Goal: Task Accomplishment & Management: Complete application form

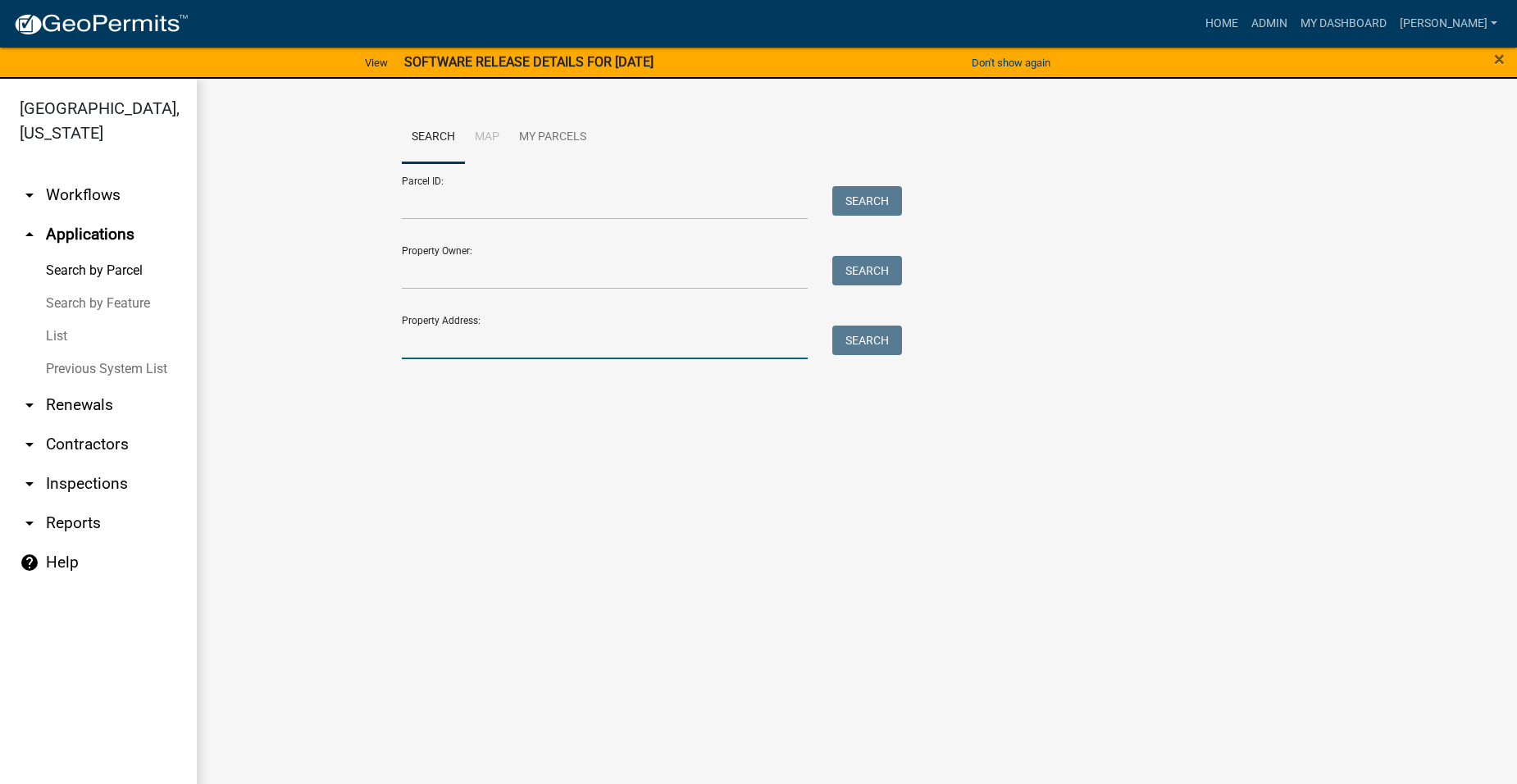
click at [459, 341] on input "Property Address:" at bounding box center [605, 342] width 406 height 34
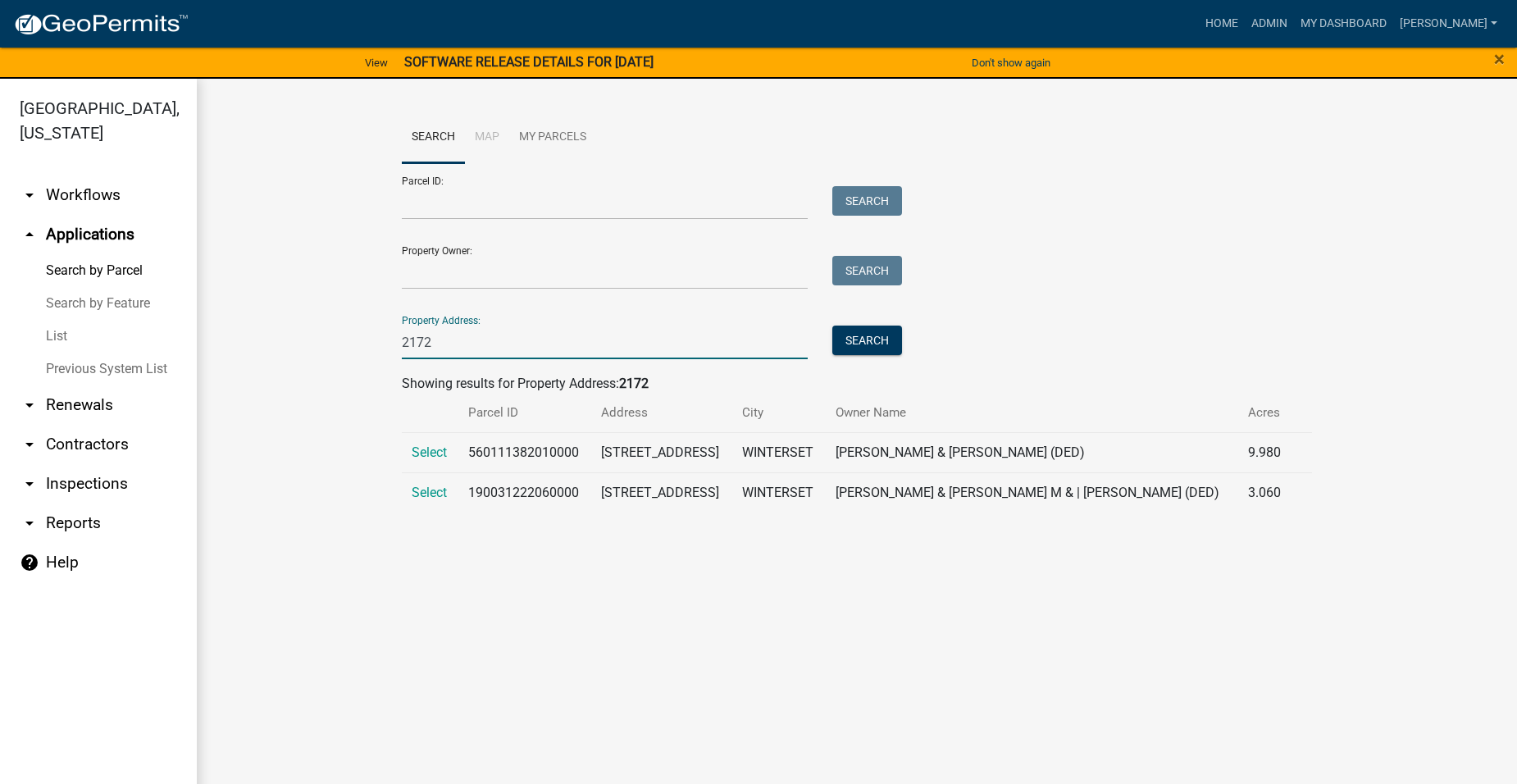
type input "2172"
click at [689, 583] on main "Search Map My Parcels Parcel ID: Search Property Owner: Search Property Address…" at bounding box center [857, 441] width 1320 height 725
click at [429, 444] on span "Select" at bounding box center [429, 452] width 36 height 16
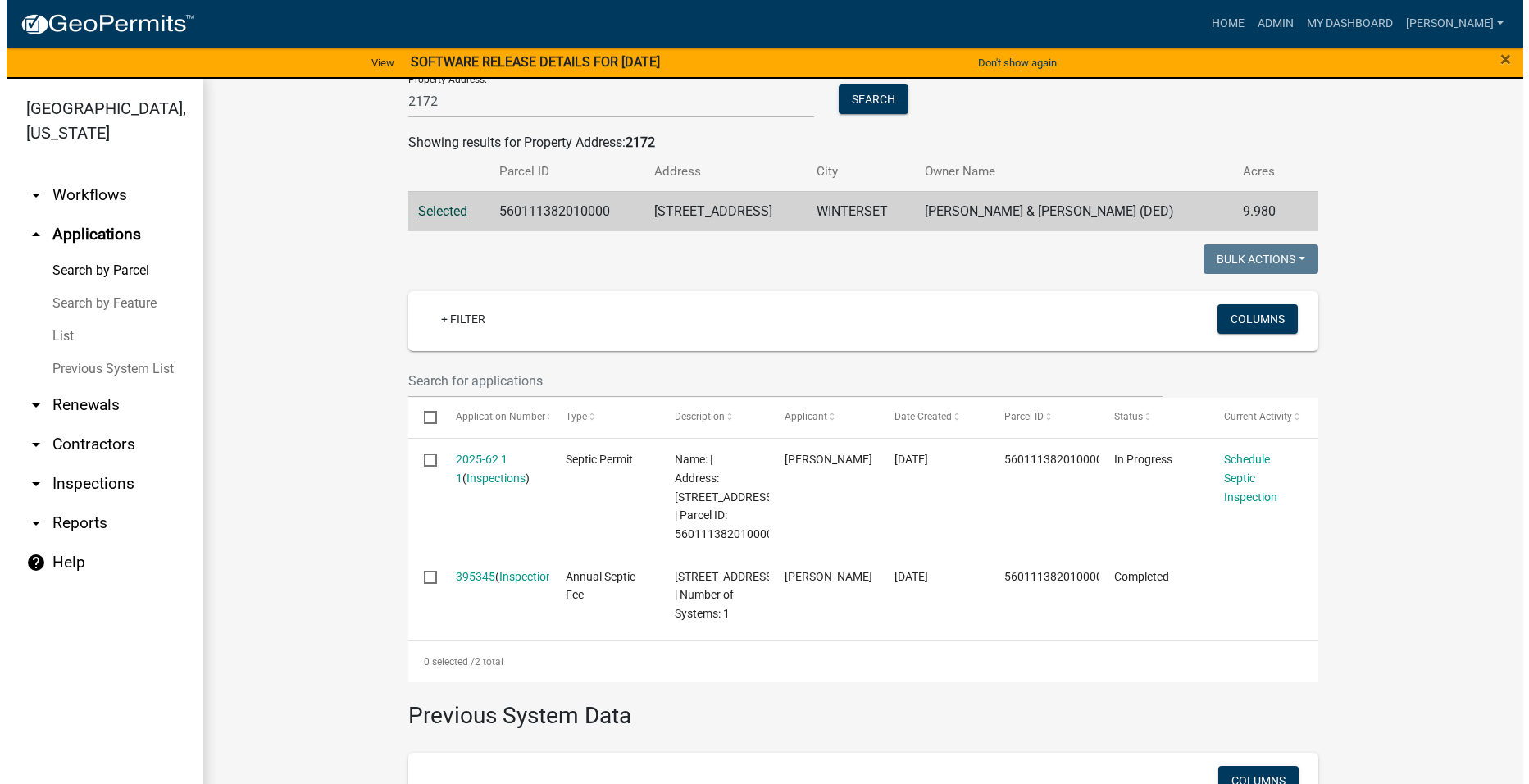
scroll to position [246, 0]
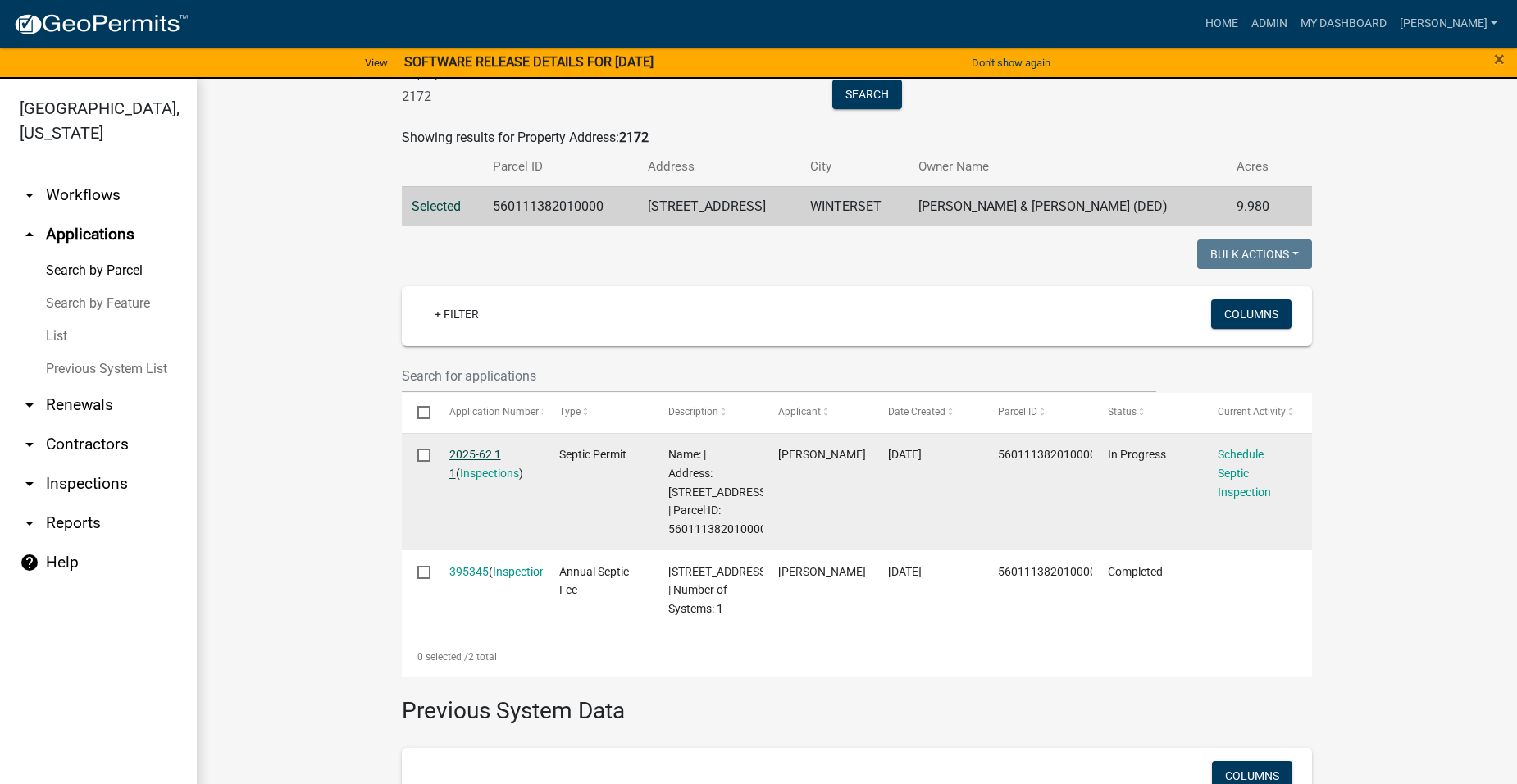
click at [480, 453] on link "2025-62 1 1" at bounding box center [475, 463] width 52 height 32
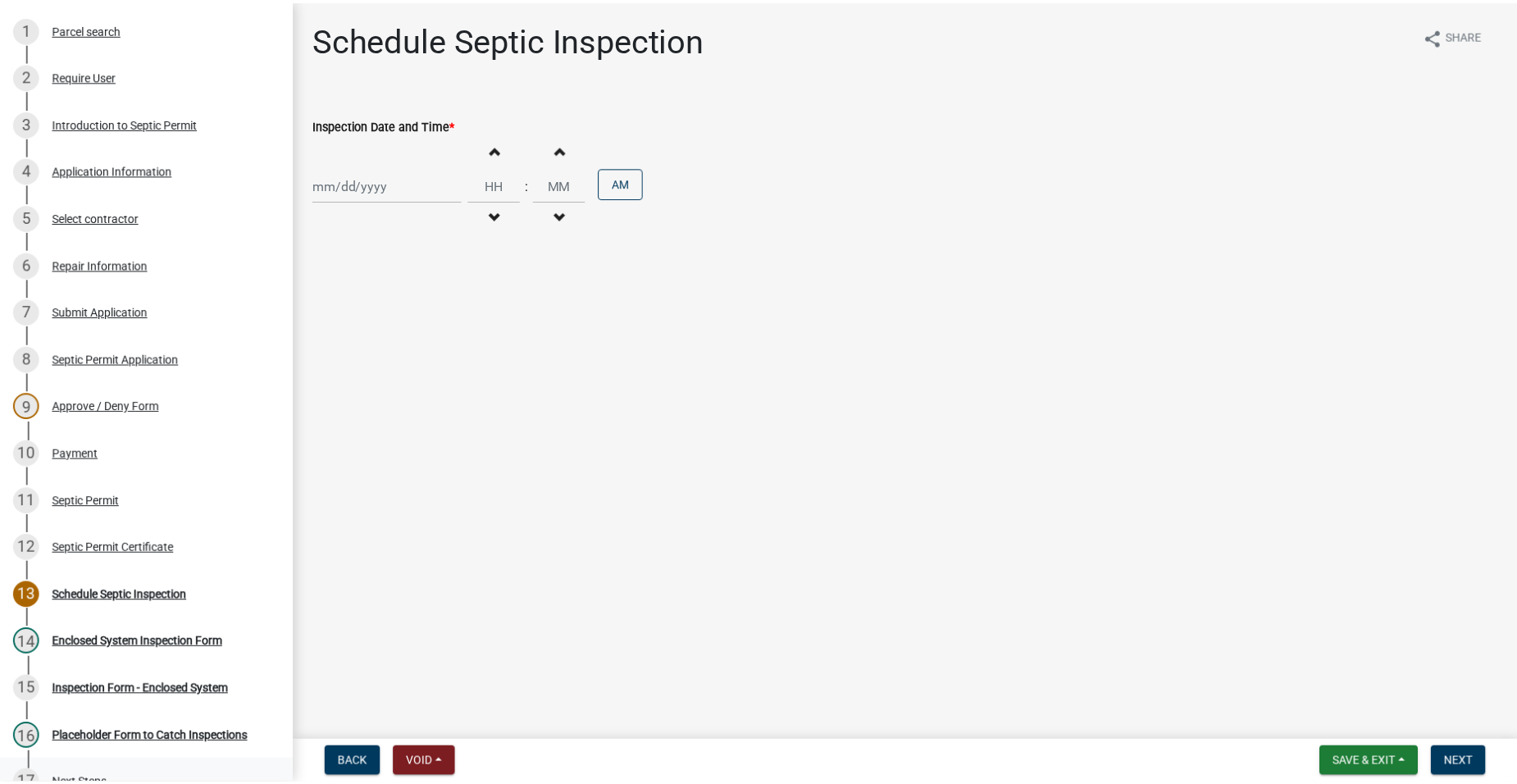
scroll to position [164, 0]
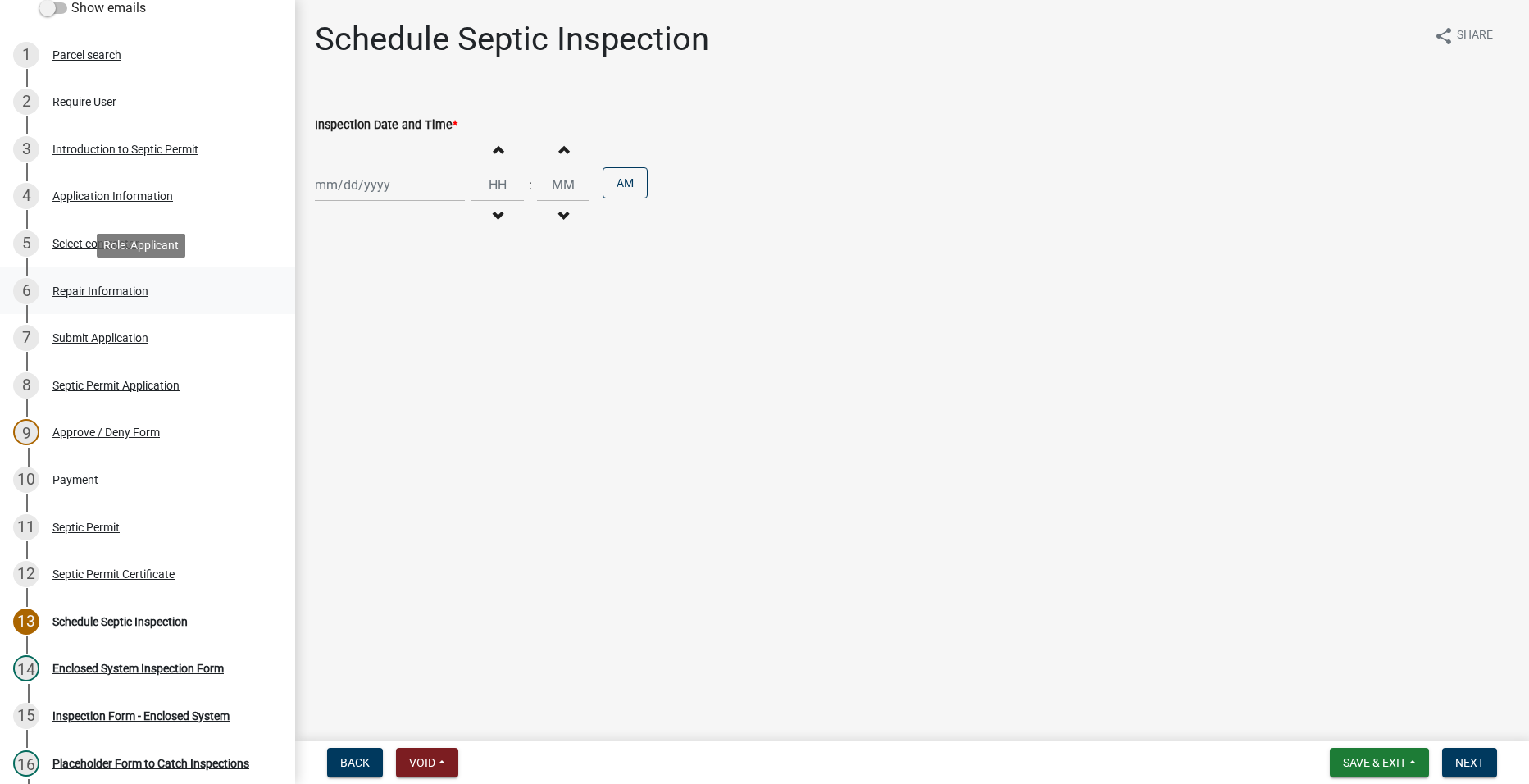
click at [102, 290] on div "Repair Information" at bounding box center [101, 291] width 96 height 11
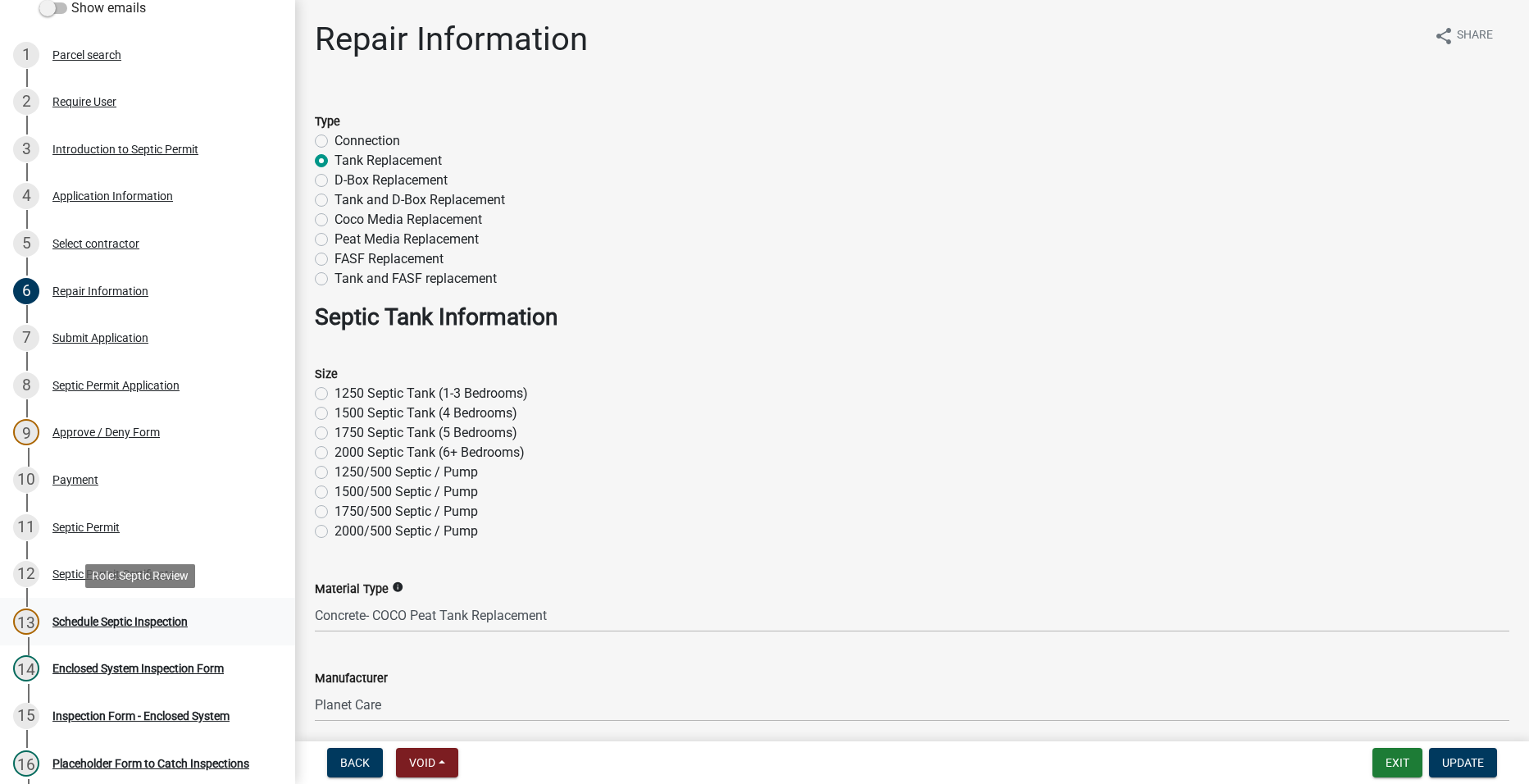
click at [82, 621] on div "Schedule Septic Inspection" at bounding box center [121, 621] width 135 height 11
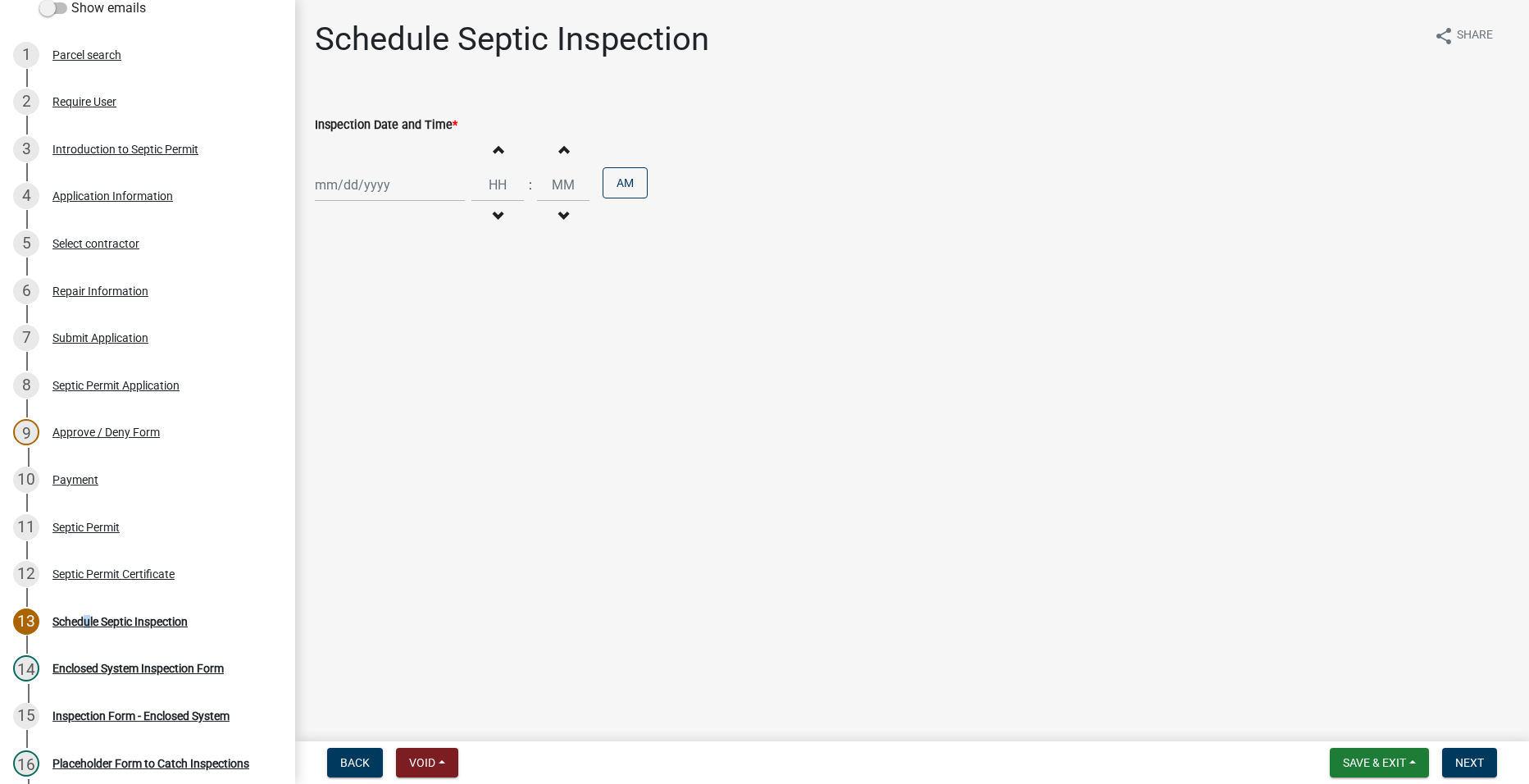
click at [357, 179] on div at bounding box center [389, 185] width 150 height 34
select select "9"
select select "2025"
click at [413, 345] on div "25" at bounding box center [410, 351] width 26 height 26
type input "[DATE]"
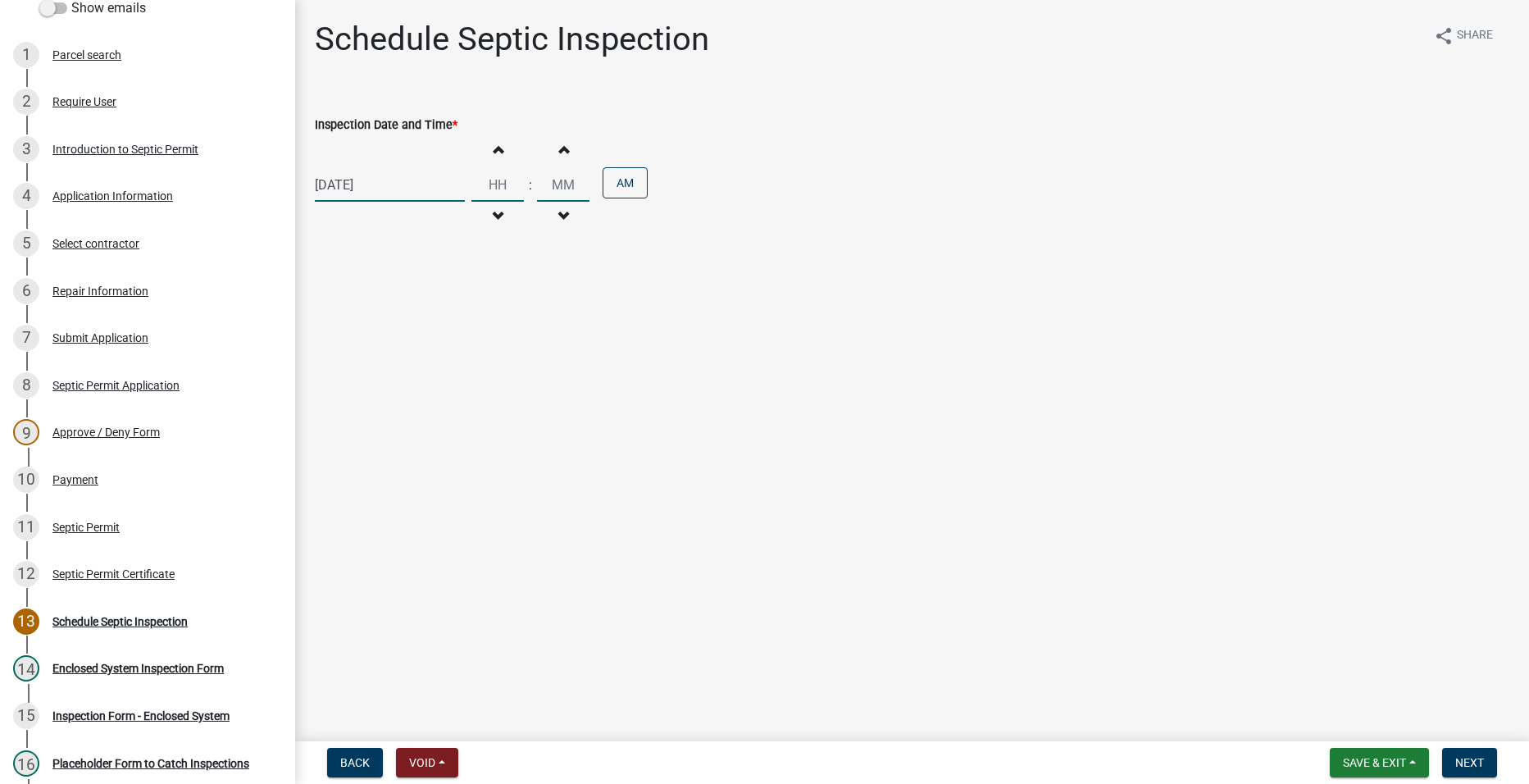
click at [488, 191] on input "Hours" at bounding box center [498, 185] width 53 height 34
type input "01"
type input "00"
click at [552, 193] on input "00" at bounding box center [563, 185] width 53 height 34
click at [634, 182] on button "AM" at bounding box center [625, 183] width 45 height 31
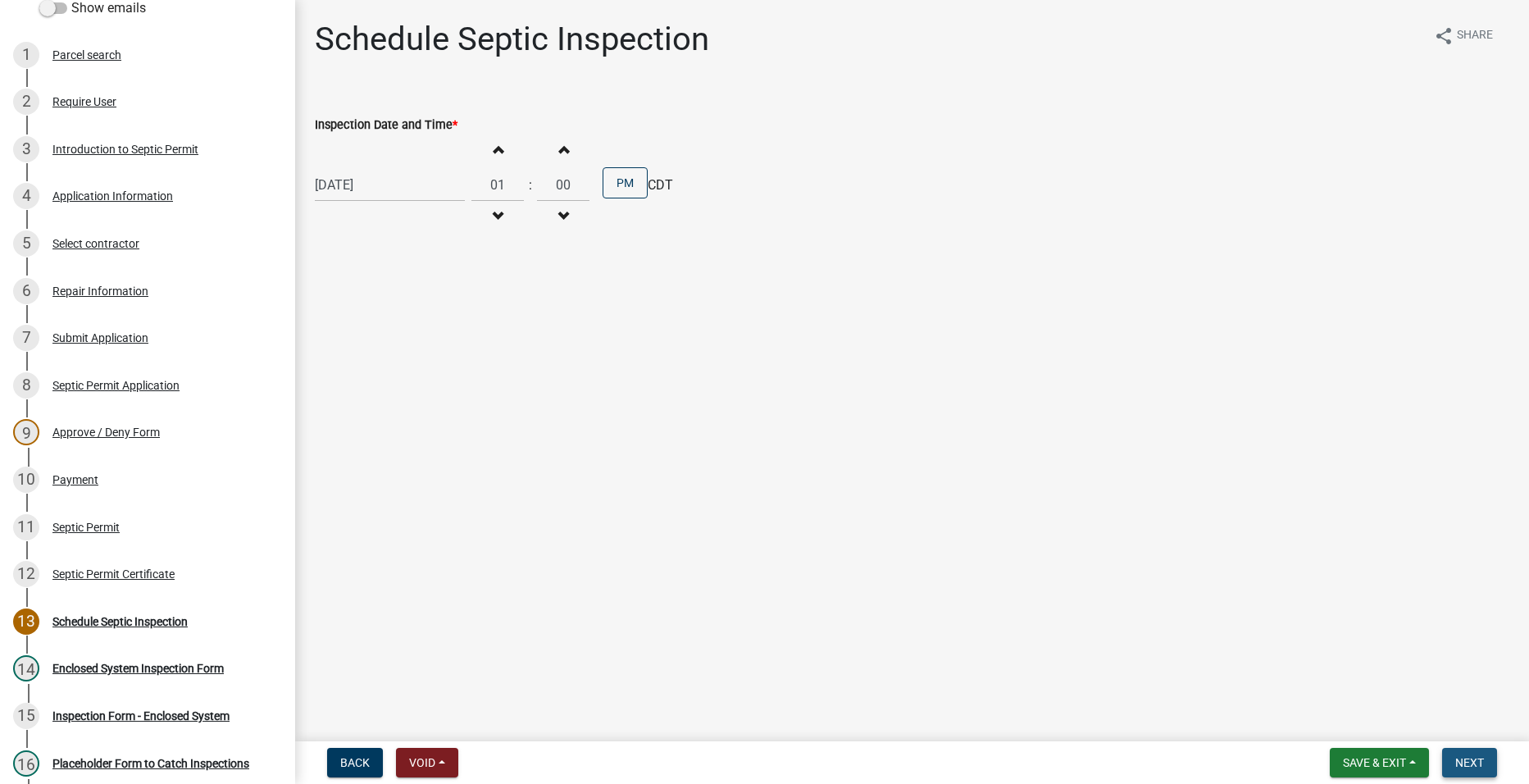
click at [1476, 765] on span "Next" at bounding box center [1469, 762] width 29 height 13
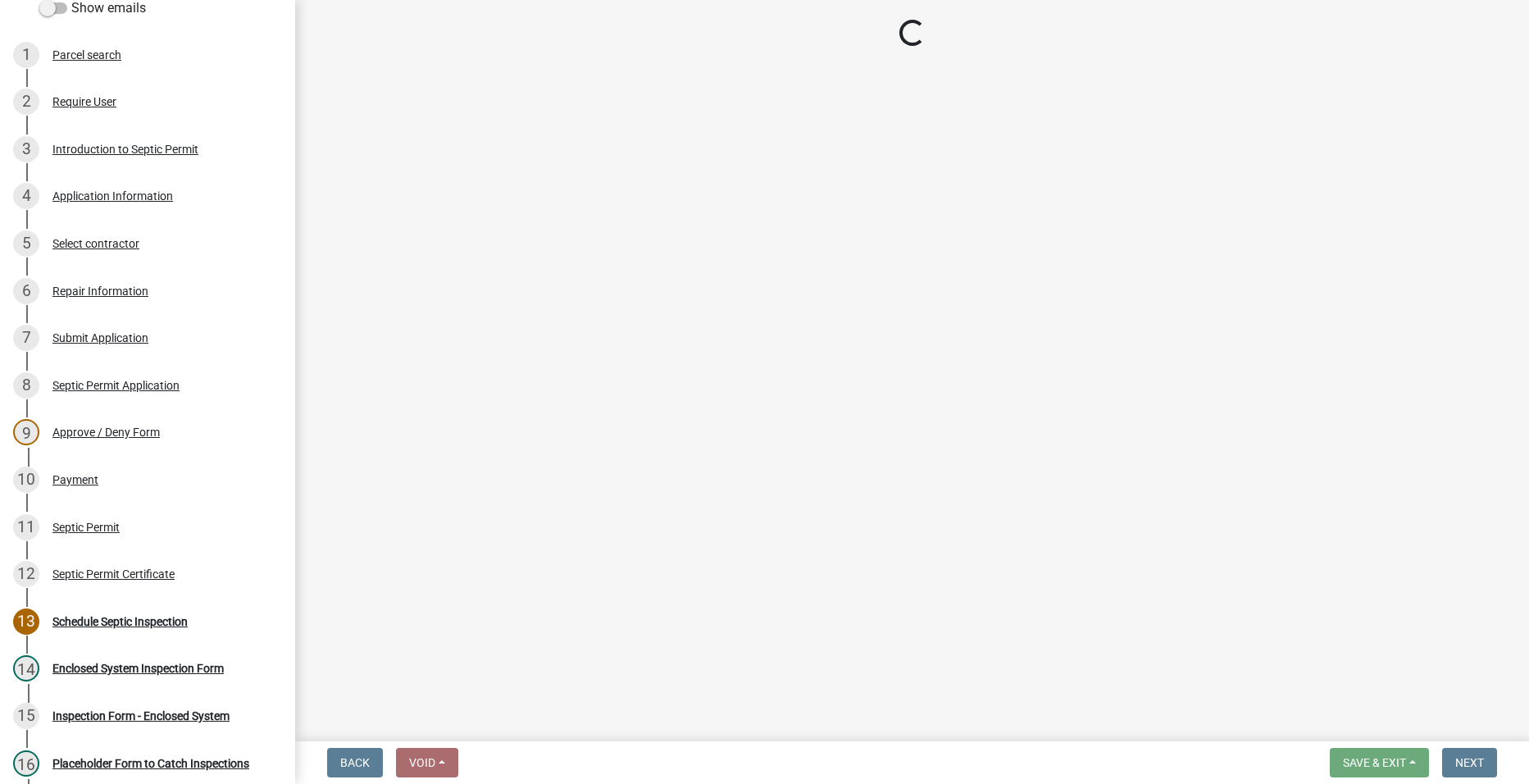
select select "dbe3a1b9-a4b3-48fa-b9c0-fee70399abae"
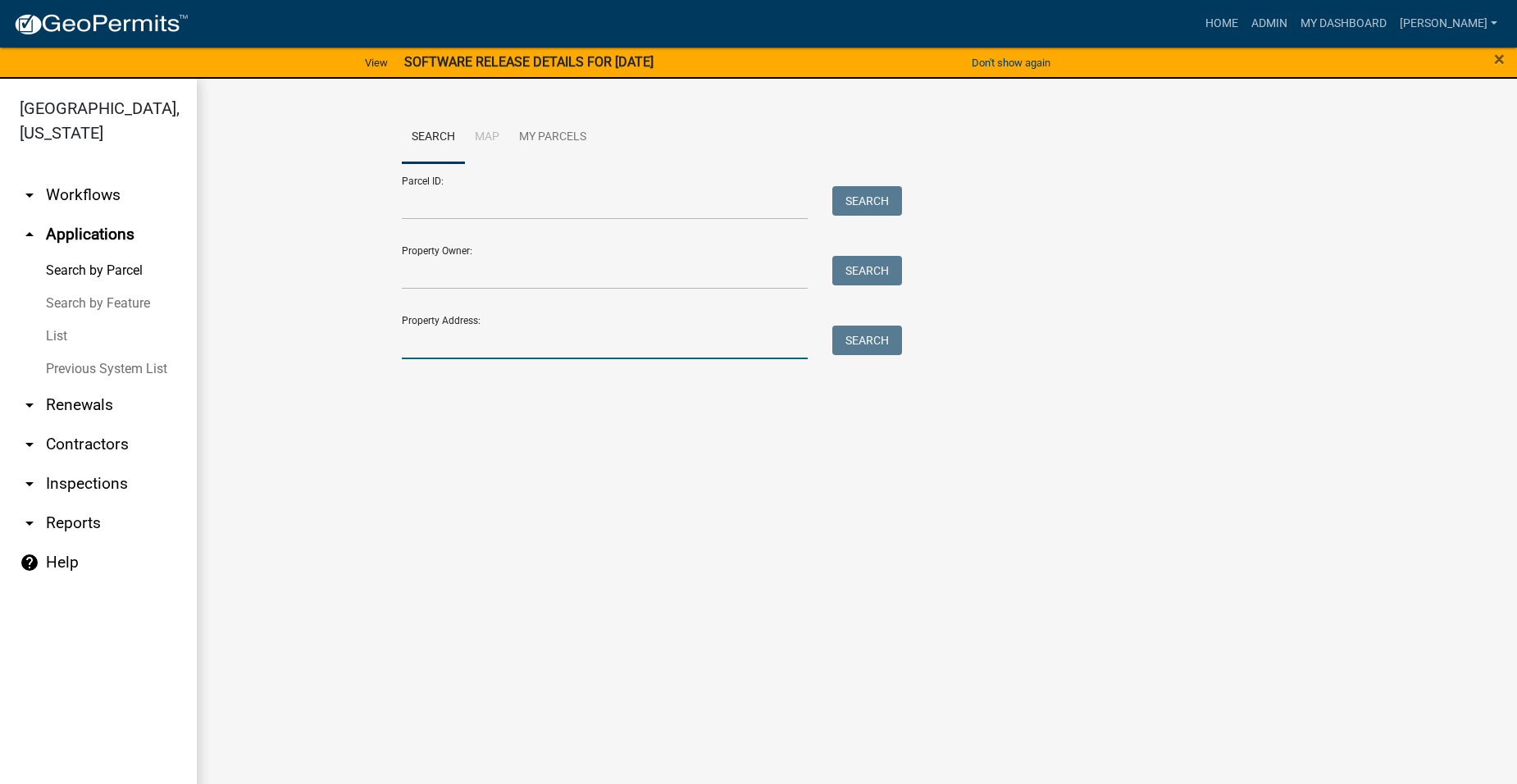
click at [470, 344] on input "Property Address:" at bounding box center [605, 342] width 406 height 34
type input "1428"
click at [844, 338] on button "Search" at bounding box center [867, 340] width 69 height 29
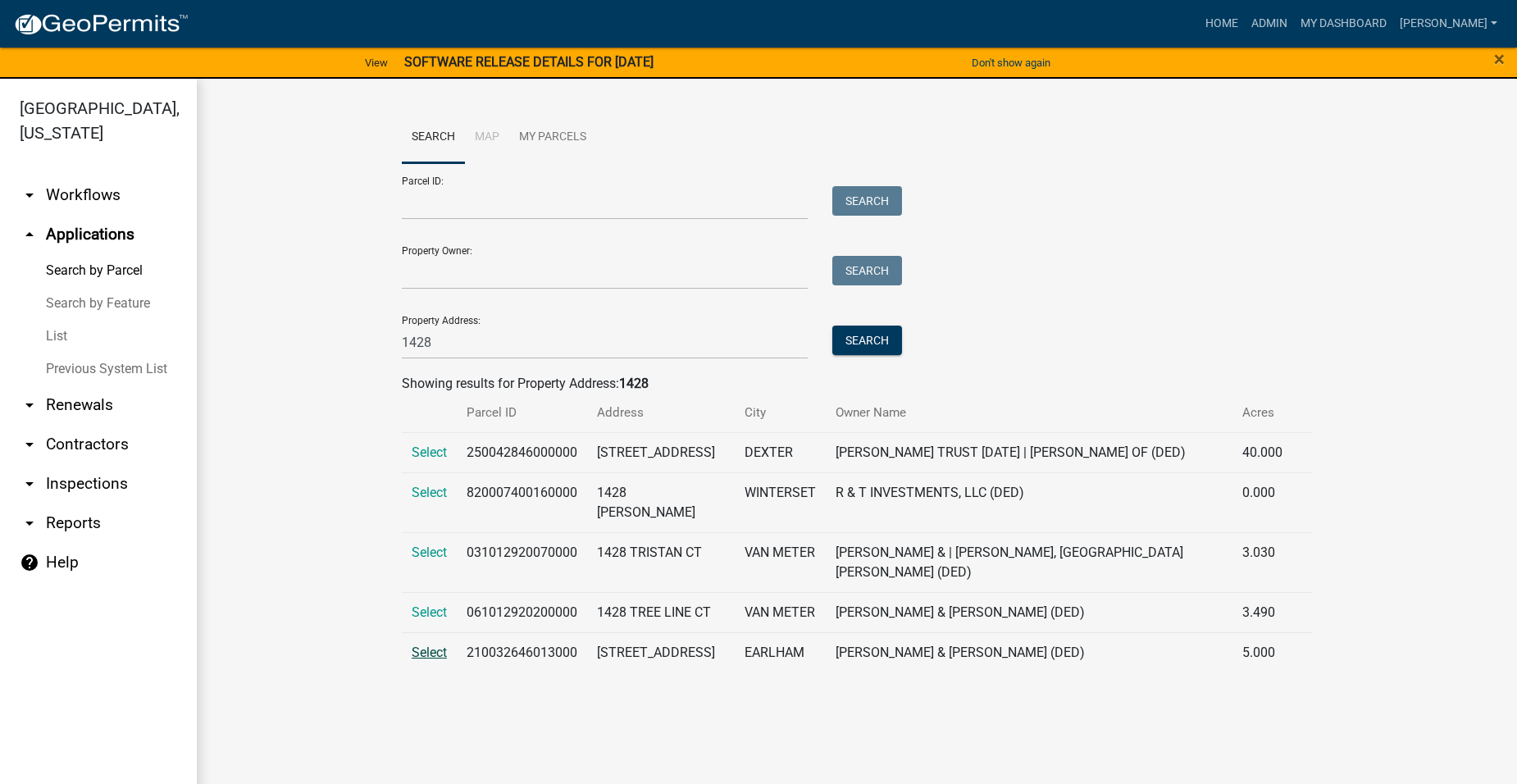
click at [441, 660] on span "Select" at bounding box center [429, 652] width 36 height 16
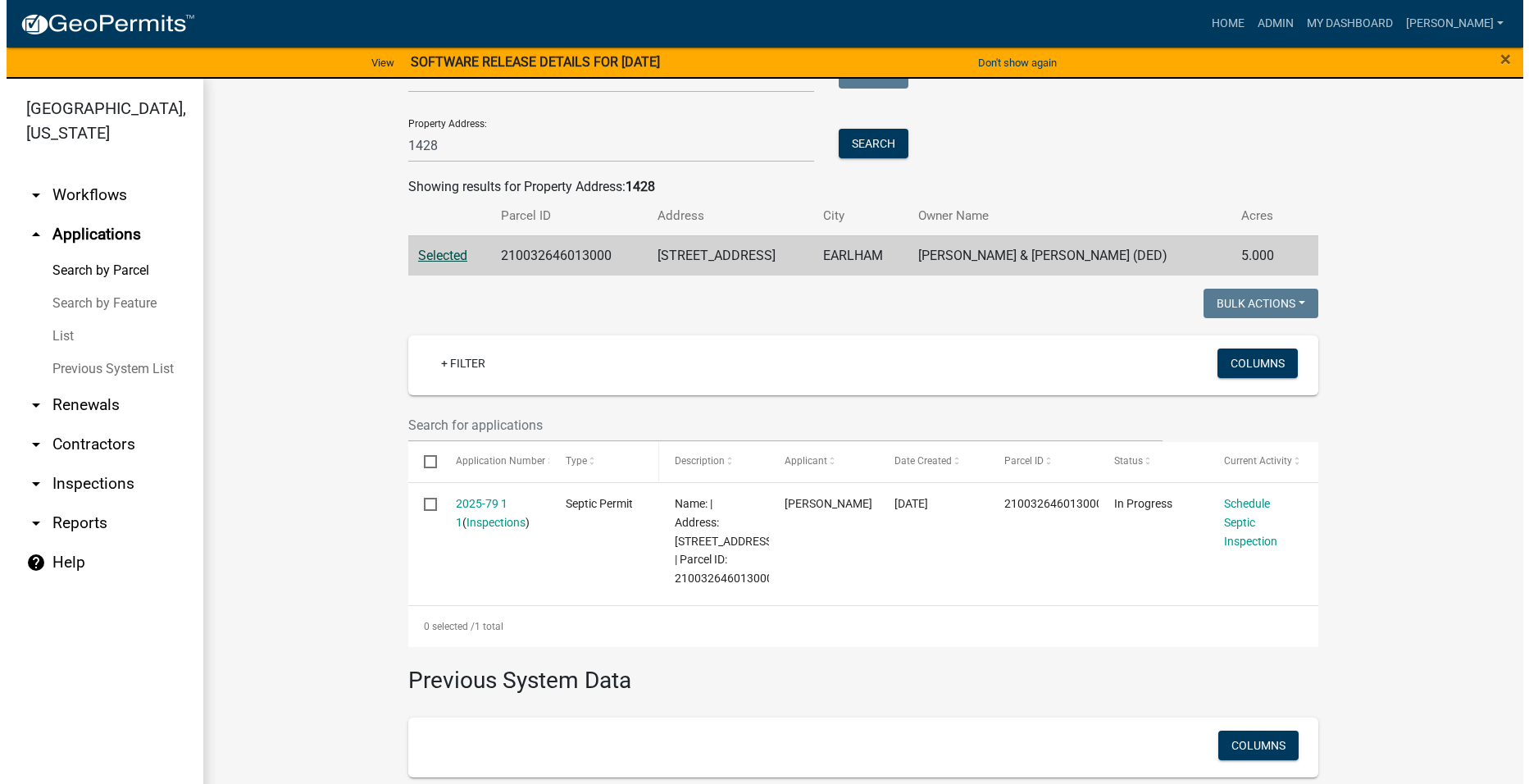
scroll to position [246, 0]
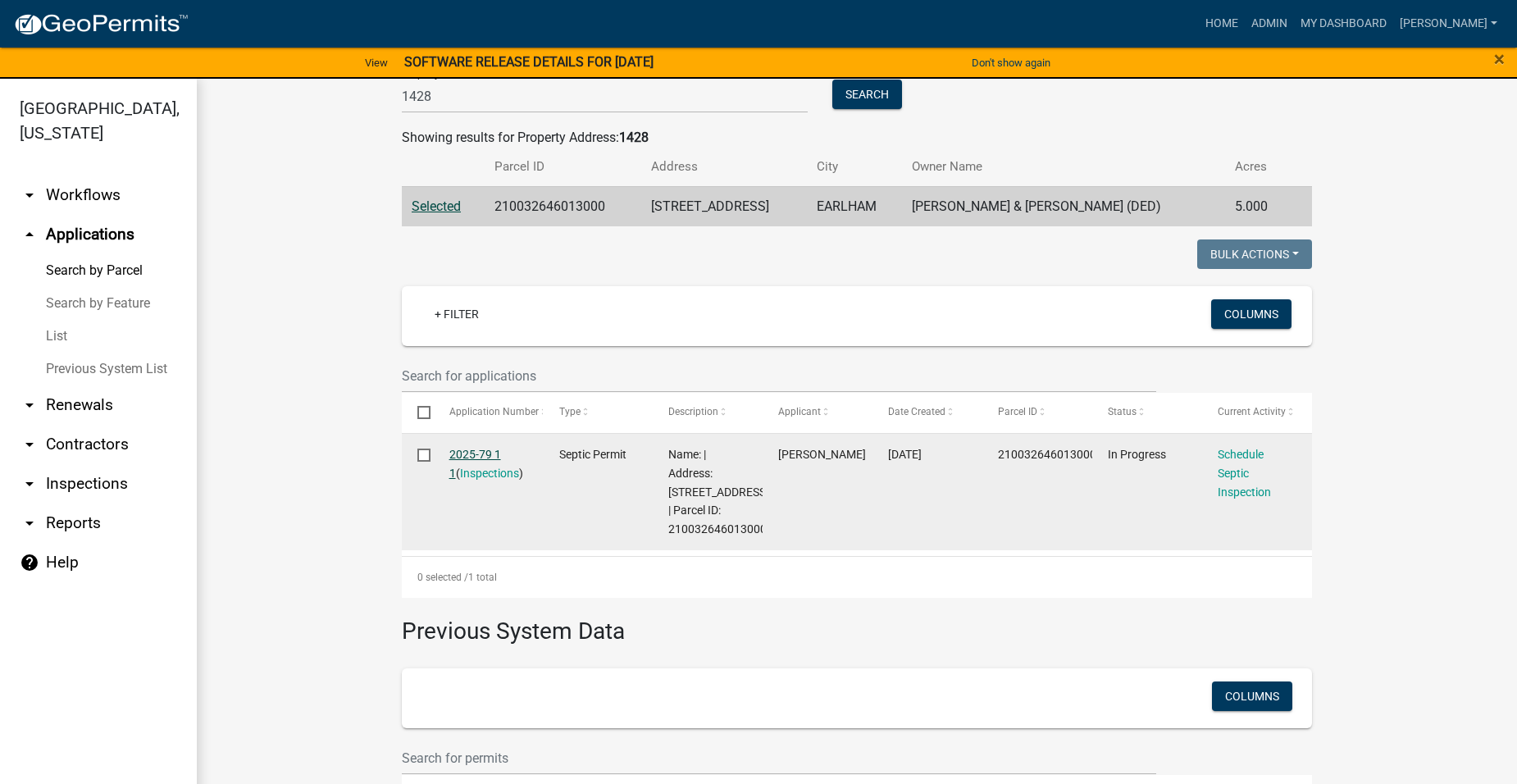
click at [449, 452] on link "2025-79 1 1" at bounding box center [475, 463] width 52 height 32
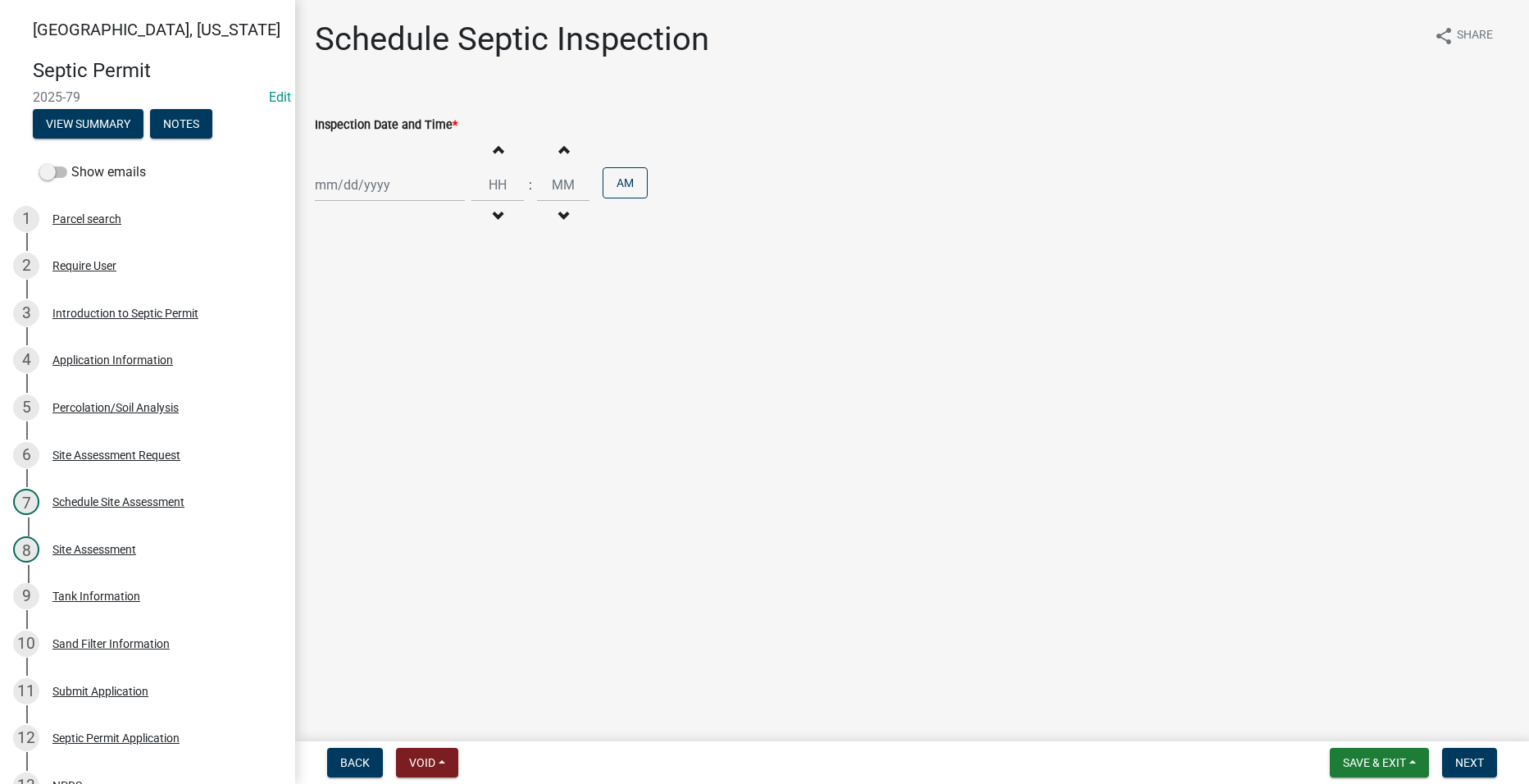
click at [363, 193] on div at bounding box center [389, 185] width 150 height 34
select select "9"
select select "2025"
click at [392, 349] on div "24" at bounding box center [383, 351] width 26 height 26
type input "[DATE]"
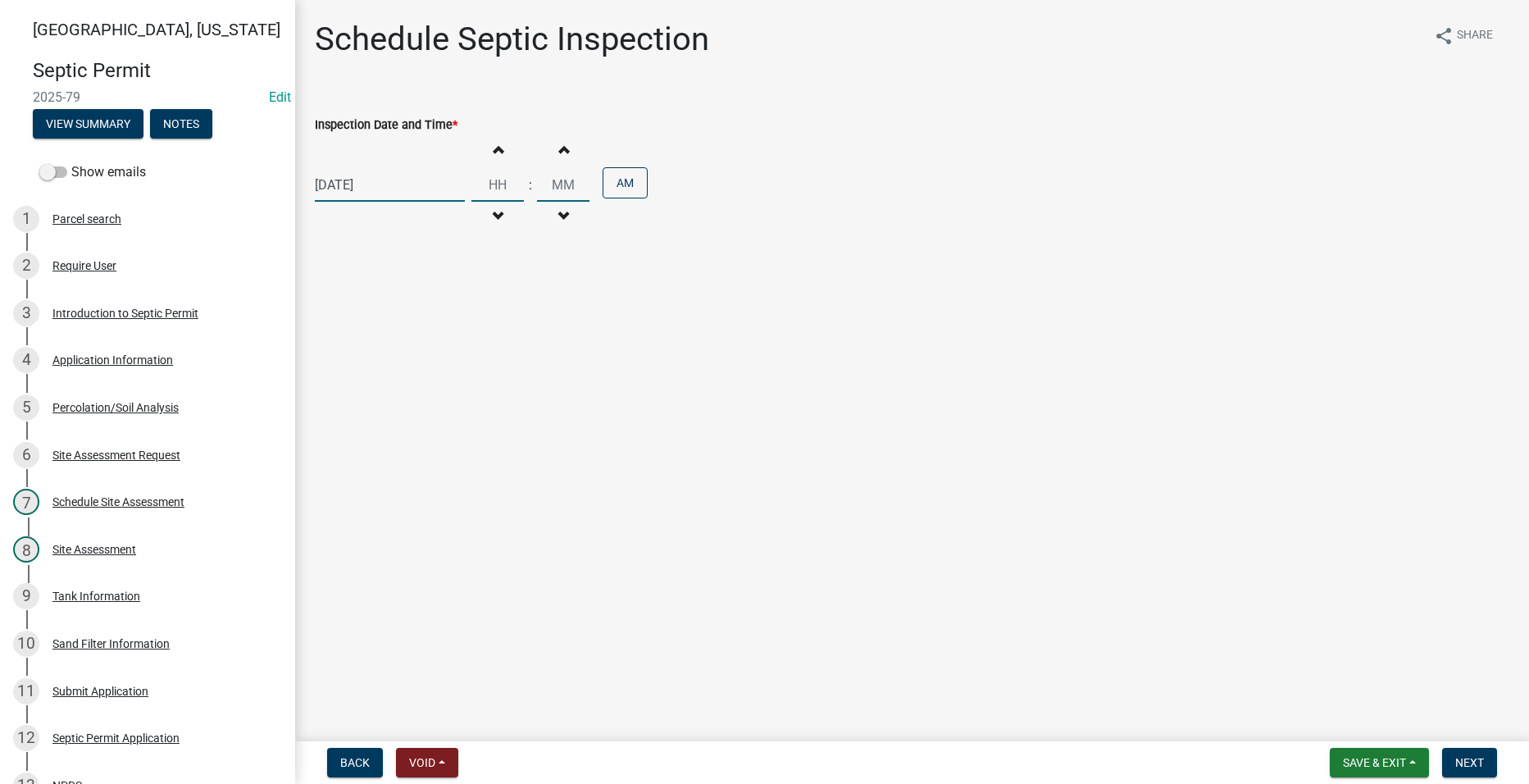
click at [488, 180] on input "Hours" at bounding box center [498, 185] width 53 height 34
type input "12"
click at [551, 178] on input "Minutes" at bounding box center [563, 185] width 53 height 34
type input "0"
type input "30"
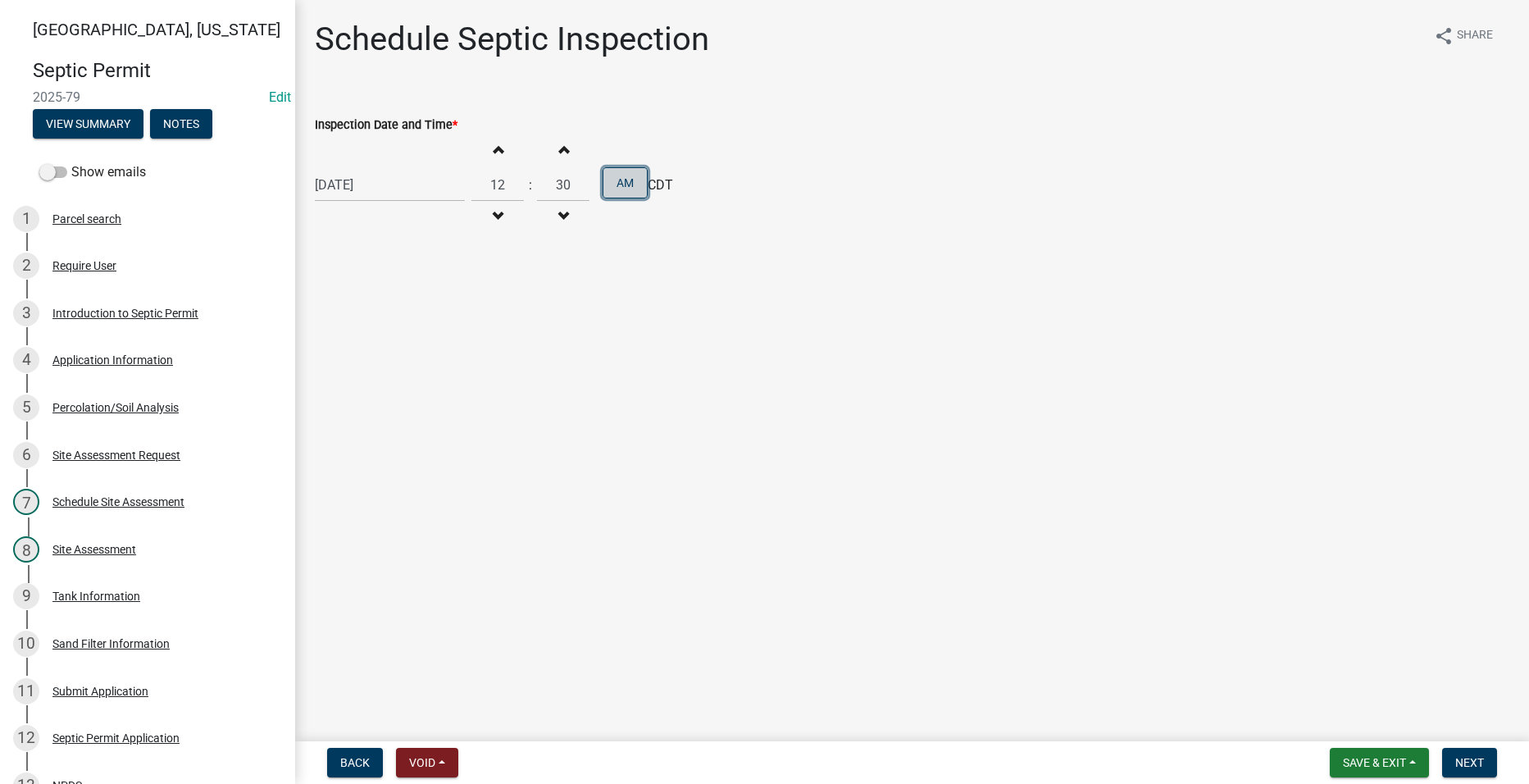
click at [630, 185] on button "AM" at bounding box center [625, 183] width 45 height 31
click at [1464, 761] on span "Next" at bounding box center [1469, 762] width 29 height 13
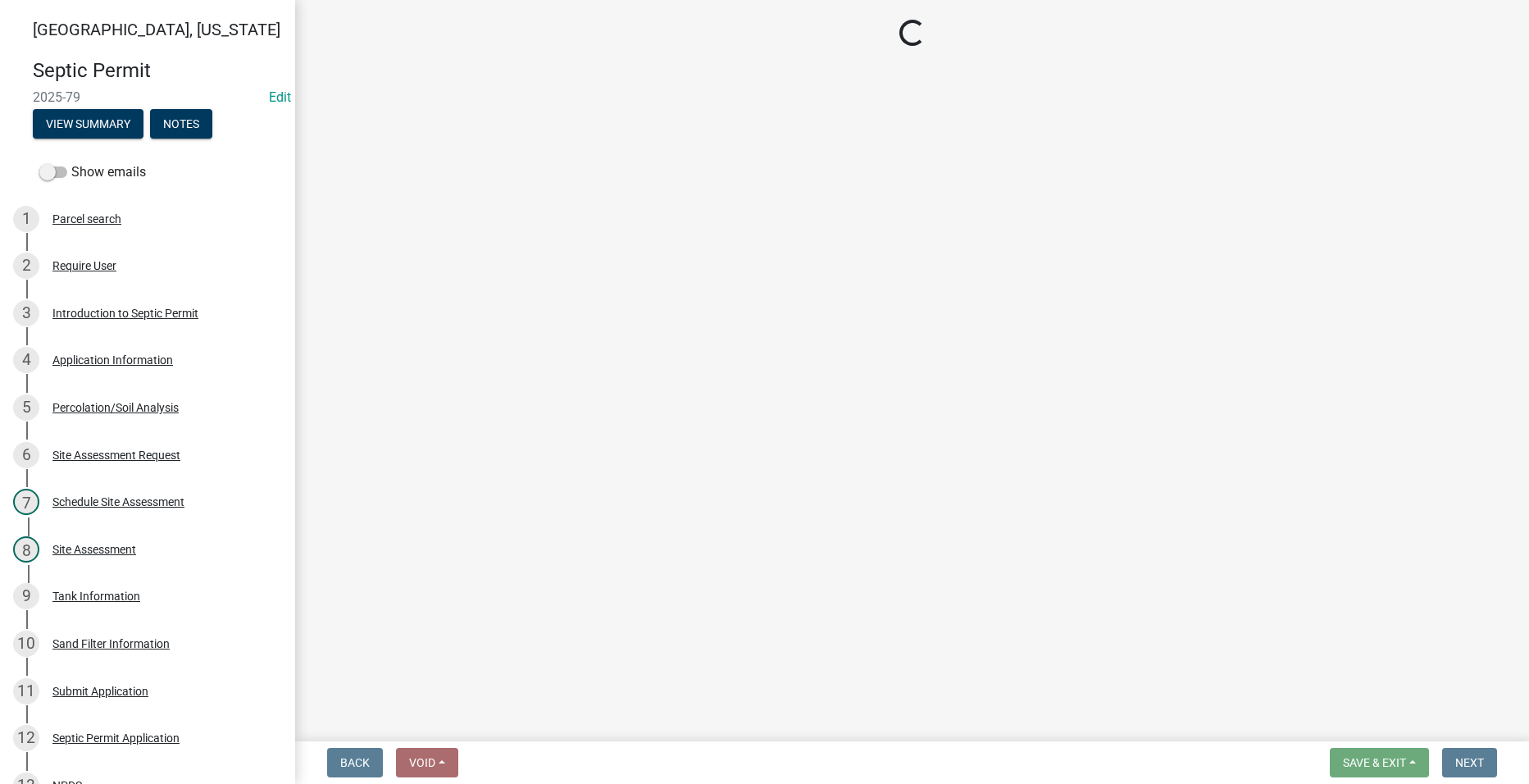
select select "dbe3a1b9-a4b3-48fa-b9c0-fee70399abae"
